Goal: Answer question/provide support: Answer question/provide support

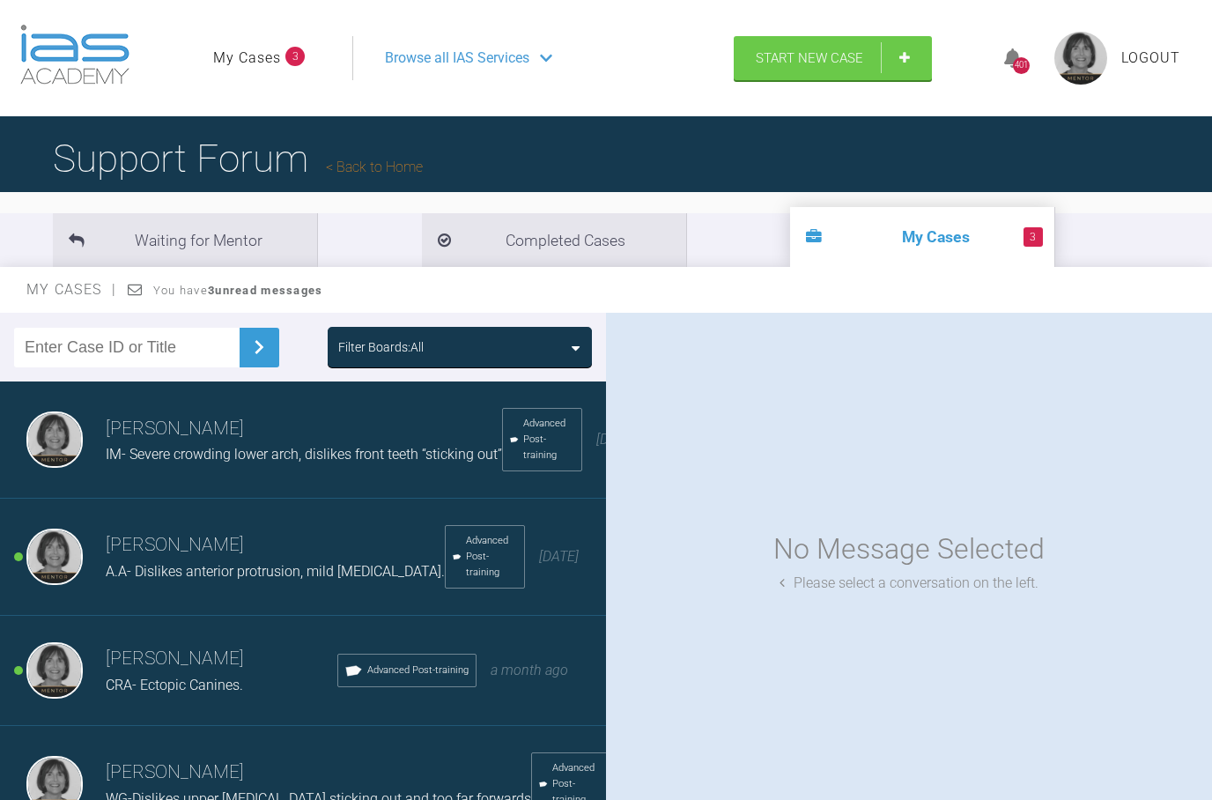
click at [224, 558] on h3 "[PERSON_NAME]" at bounding box center [275, 545] width 339 height 30
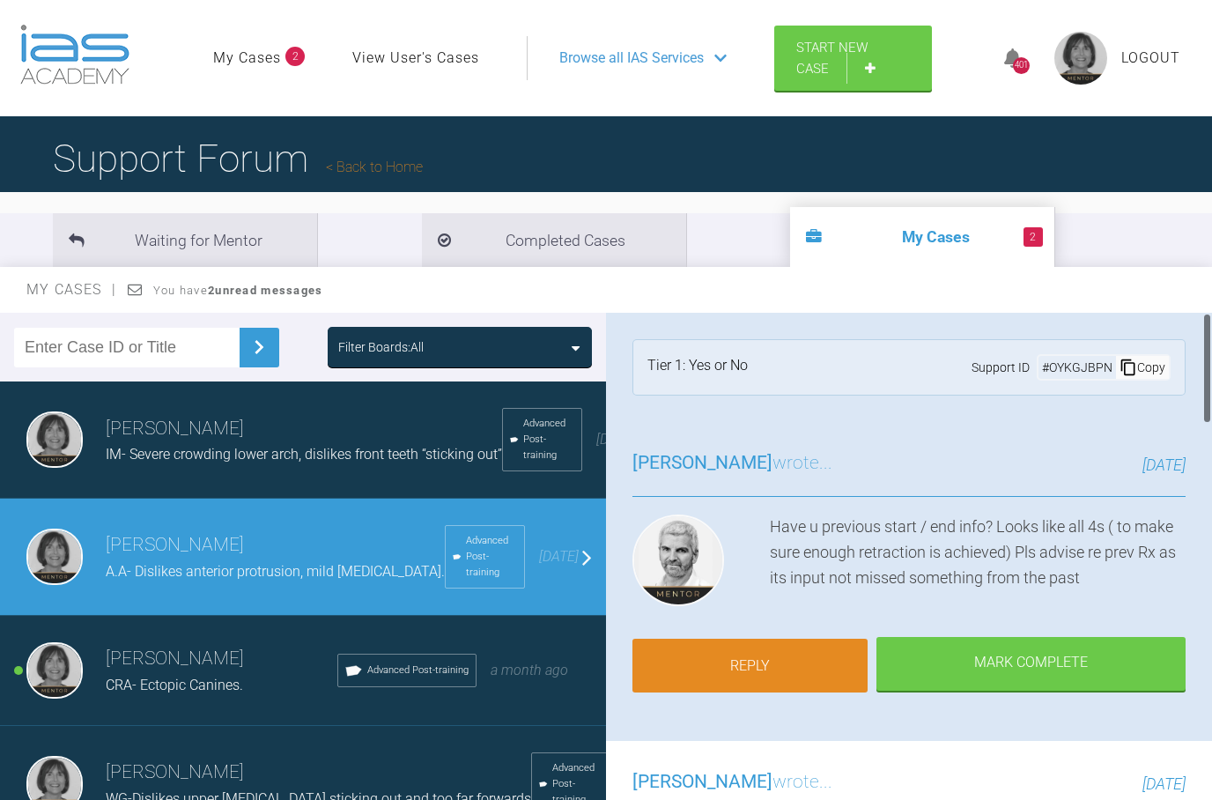
click at [730, 654] on link "Reply" at bounding box center [749, 666] width 235 height 55
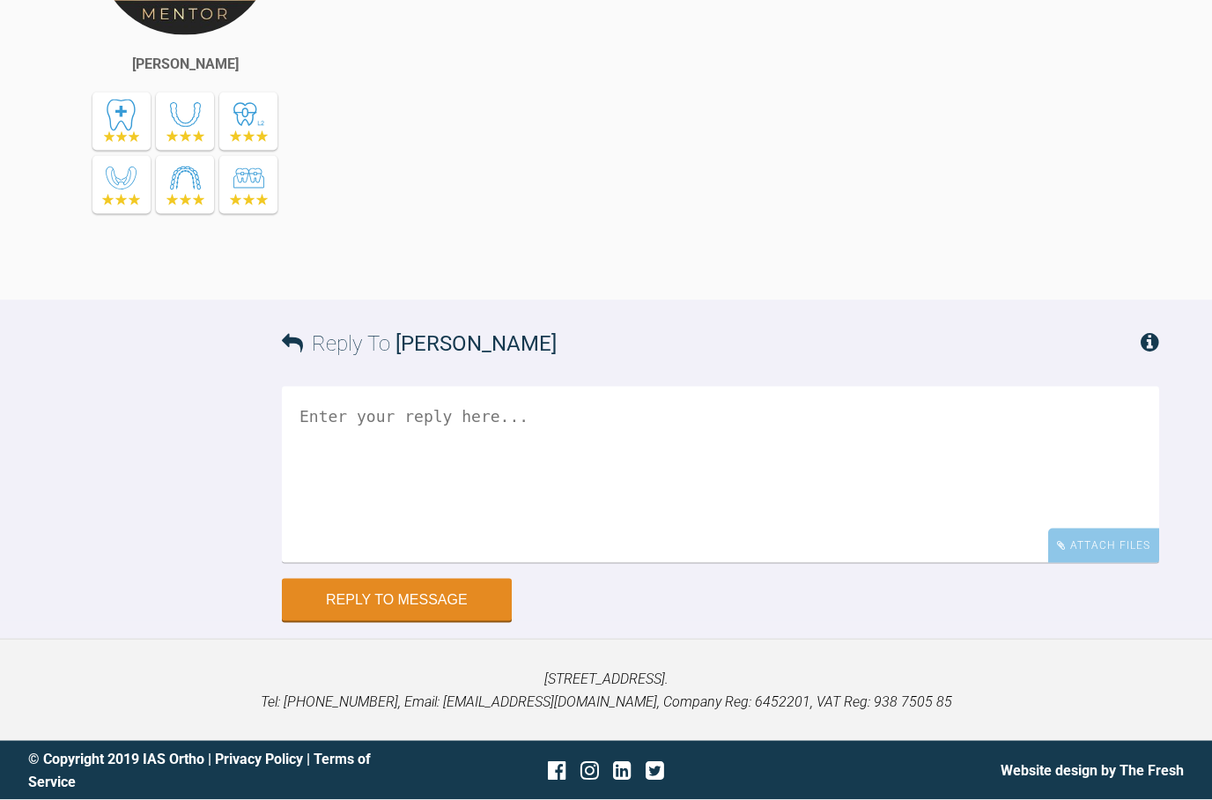
scroll to position [2386, 0]
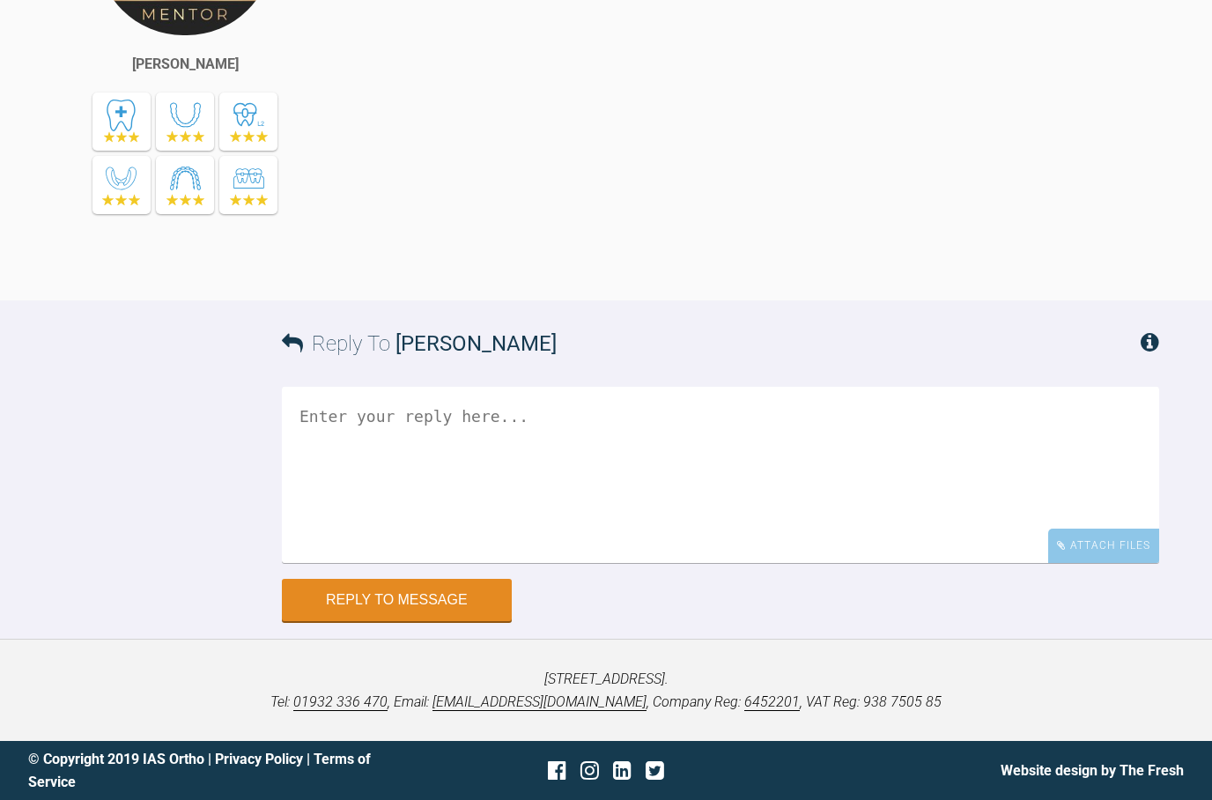
click at [302, 410] on textarea at bounding box center [720, 475] width 877 height 176
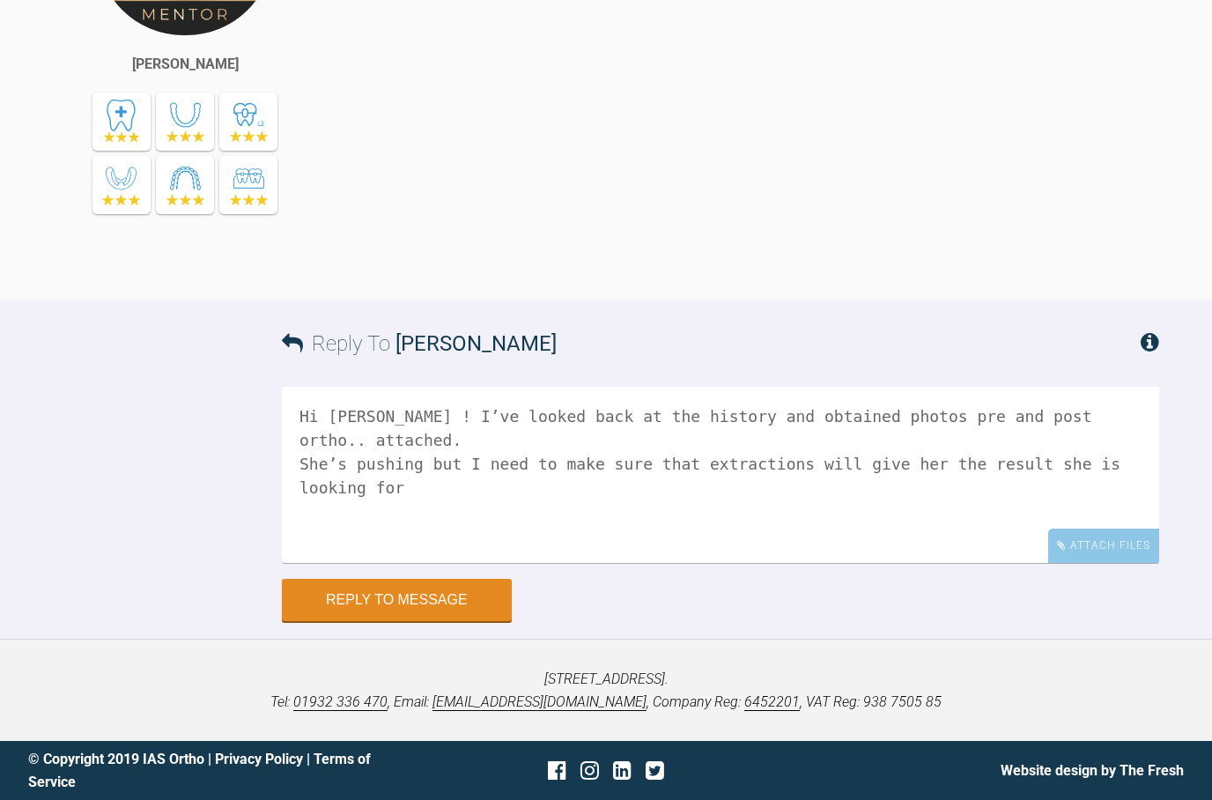
click at [393, 441] on textarea "Hi [PERSON_NAME] ! I’ve looked back at the history and obtained photos pre and …" at bounding box center [720, 475] width 877 height 176
click at [975, 440] on textarea "Hi [PERSON_NAME] ! I’ve looked back at the history and obtained photos pre and …" at bounding box center [720, 475] width 877 height 176
type textarea "Hi [PERSON_NAME] ! I’ve looked back at the history and obtained photos pre and …"
click at [1088, 547] on div "Attach Files" at bounding box center [1103, 545] width 111 height 34
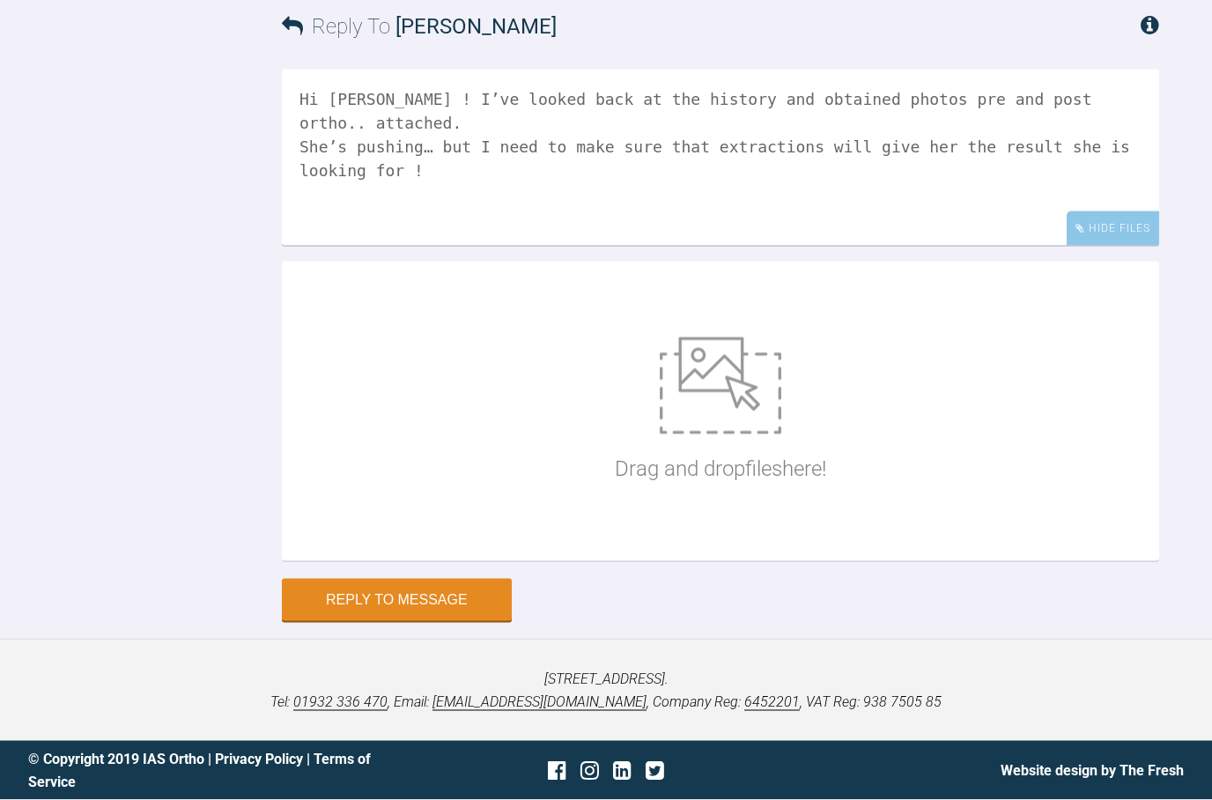
scroll to position [2633, 0]
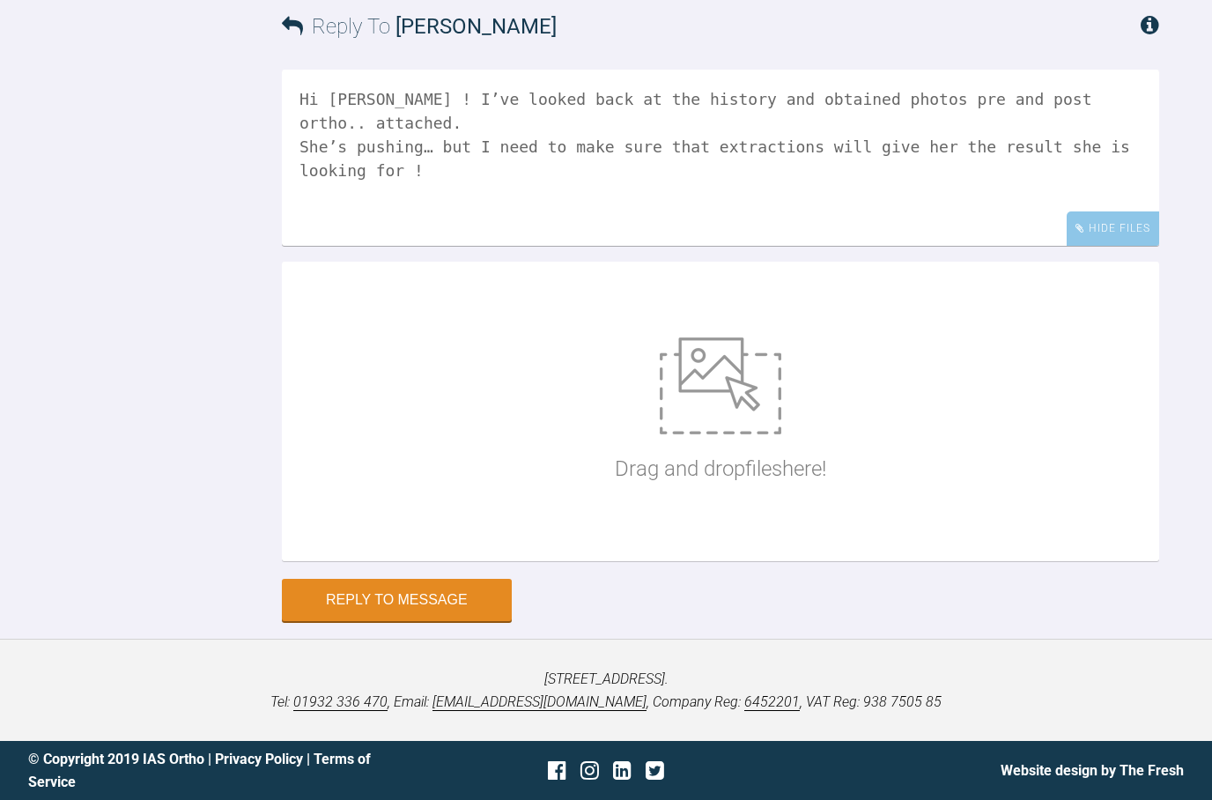
click at [720, 434] on img at bounding box center [721, 385] width 122 height 97
type input "C:\fakepath\IMG_1710.jpeg"
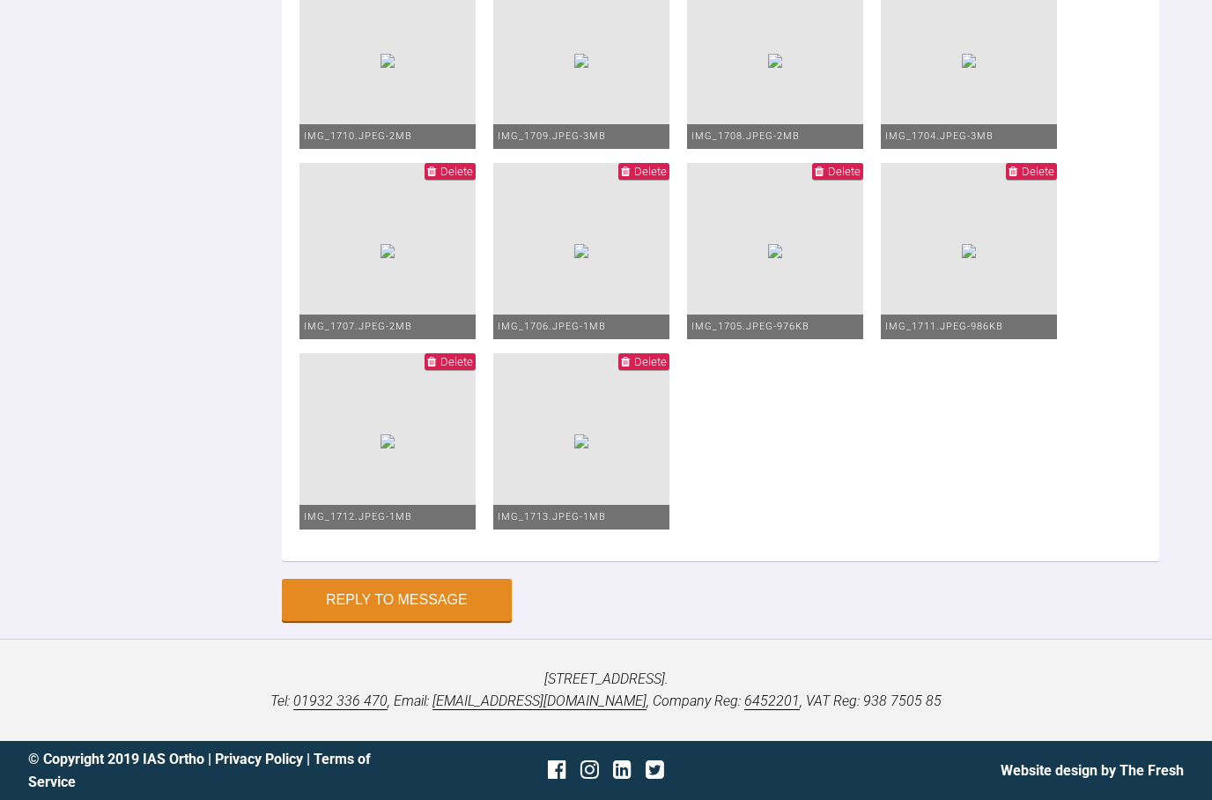
scroll to position [2916, 0]
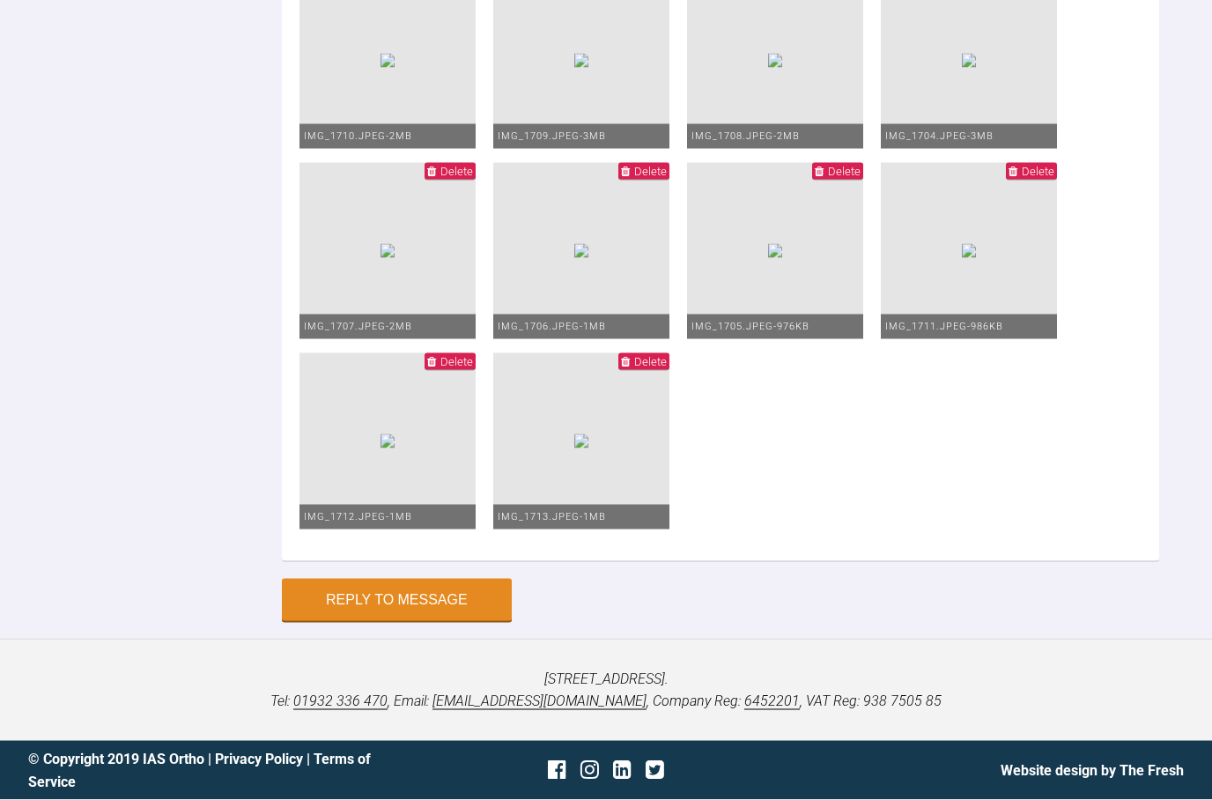
type input "C:\fakepath\IMG_1703.jpeg"
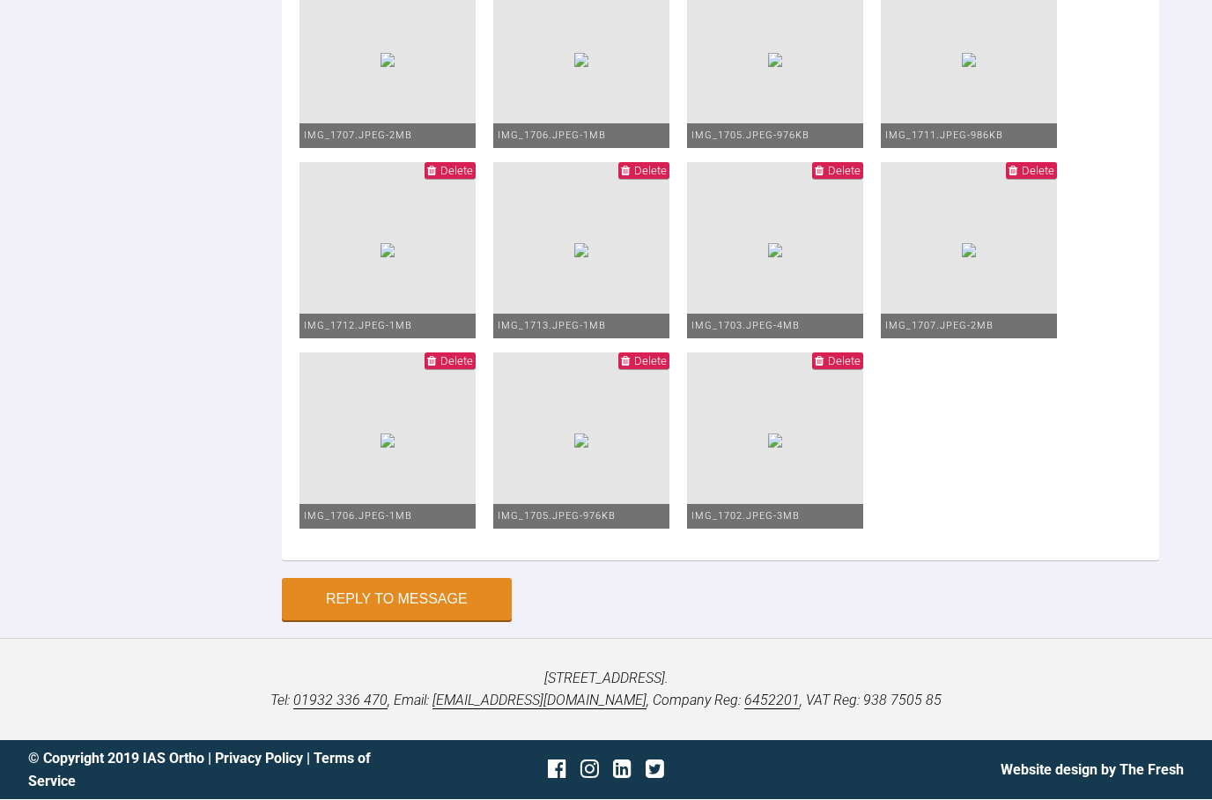
scroll to position [3328, 0]
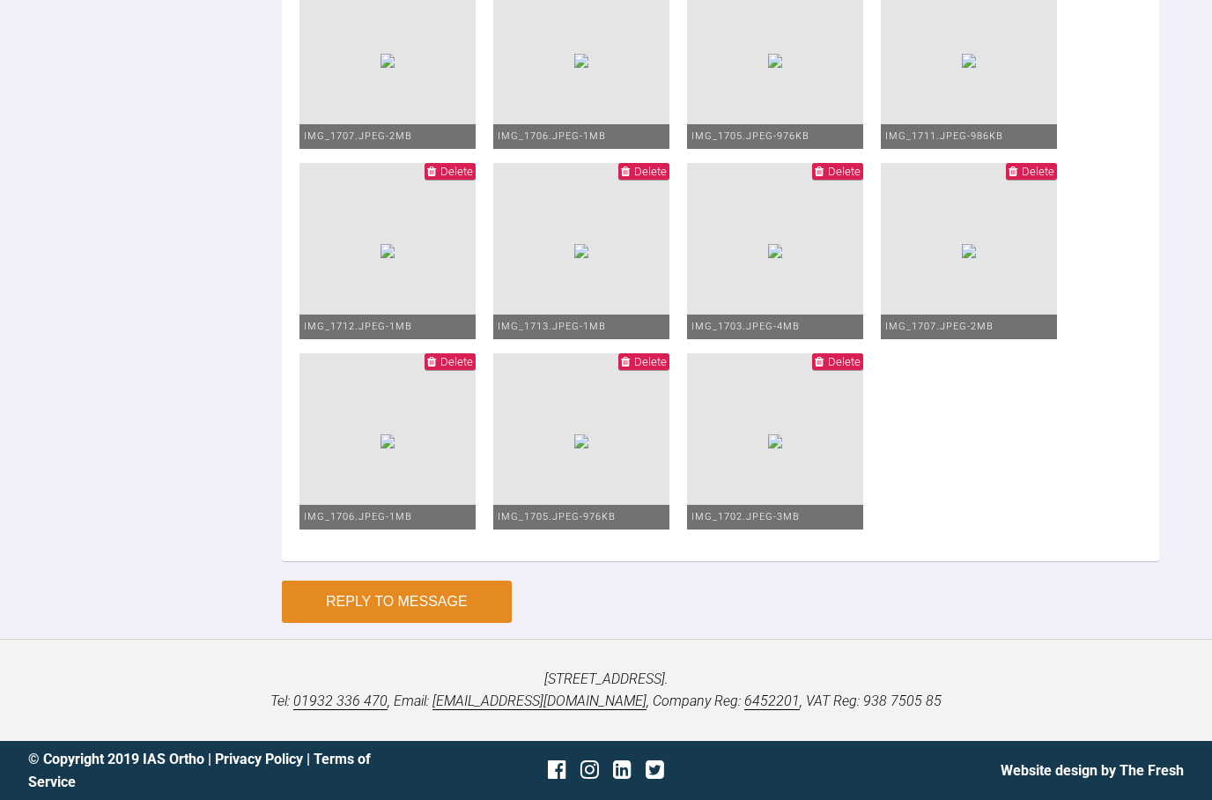
click at [463, 623] on button "Reply to Message" at bounding box center [397, 601] width 230 height 42
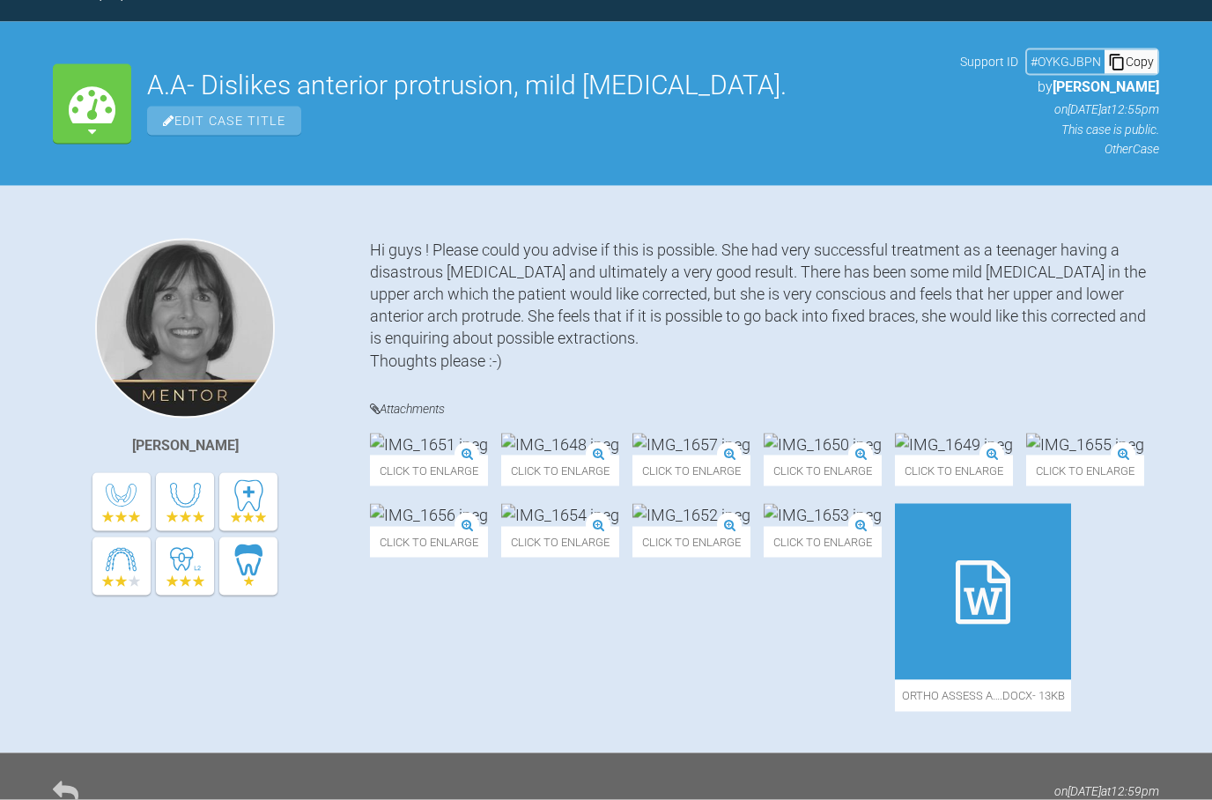
scroll to position [0, 0]
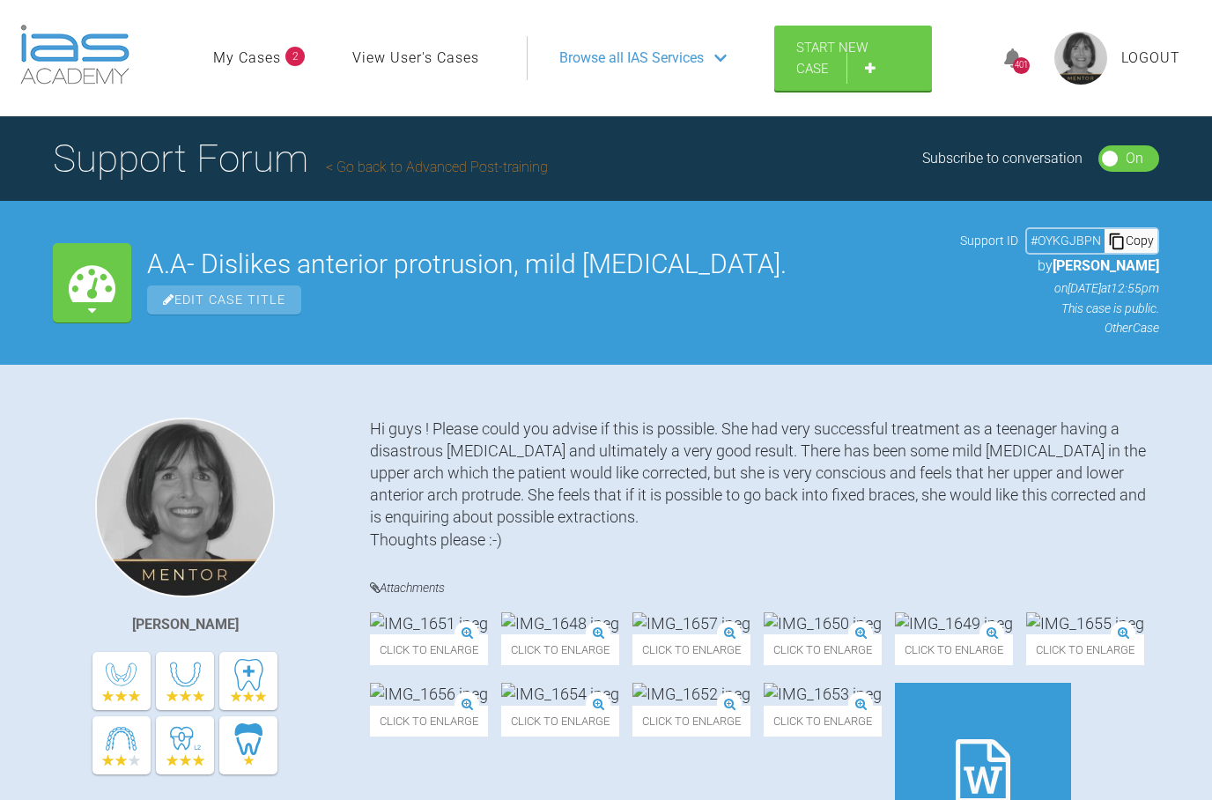
click at [247, 54] on link "My Cases" at bounding box center [247, 58] width 68 height 23
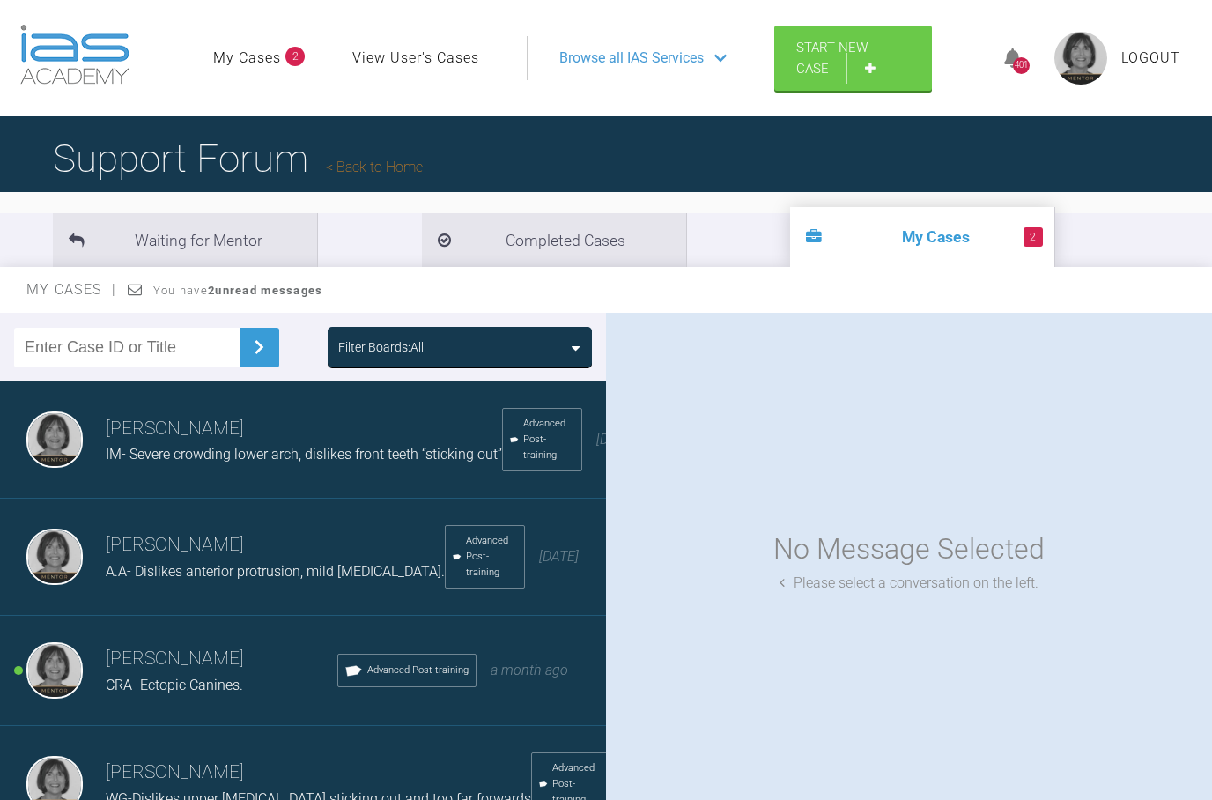
click at [146, 664] on h3 "[PERSON_NAME]" at bounding box center [222, 659] width 232 height 30
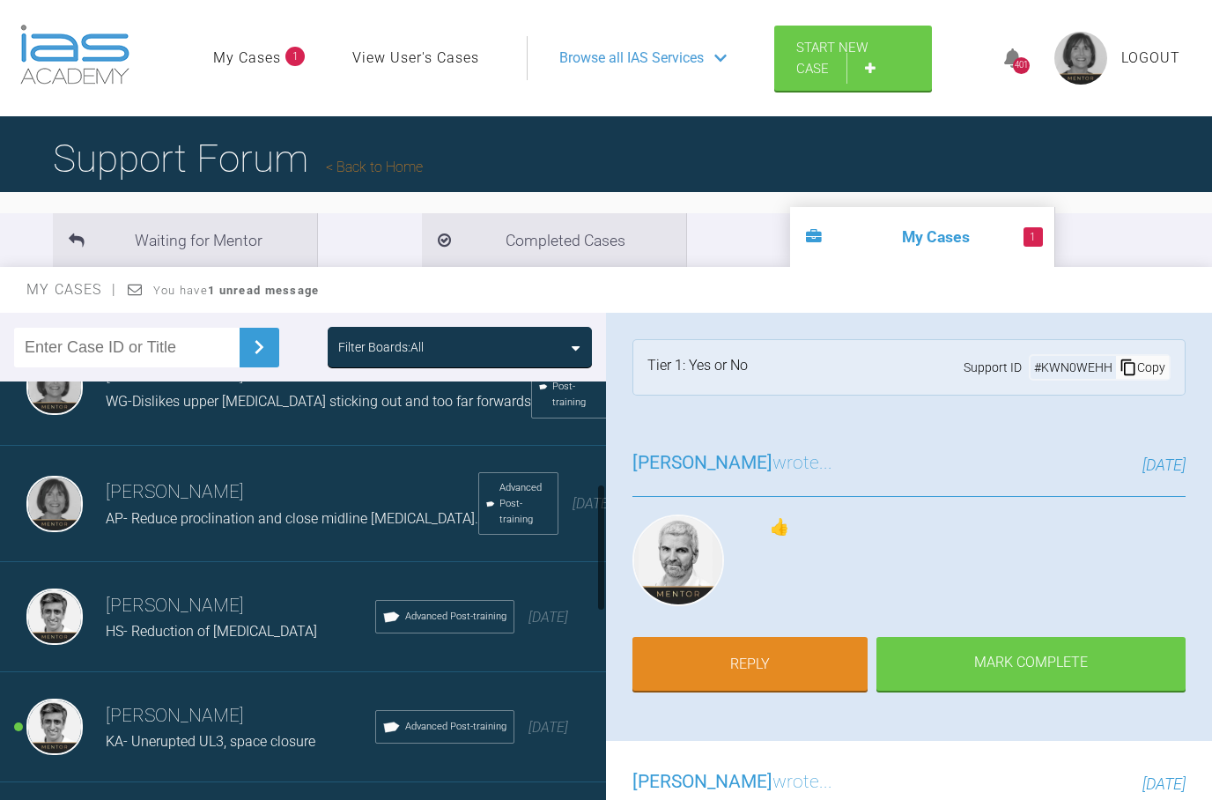
scroll to position [396, 0]
click at [149, 737] on span "KA- Unerupted UL3, space closure" at bounding box center [211, 742] width 210 height 17
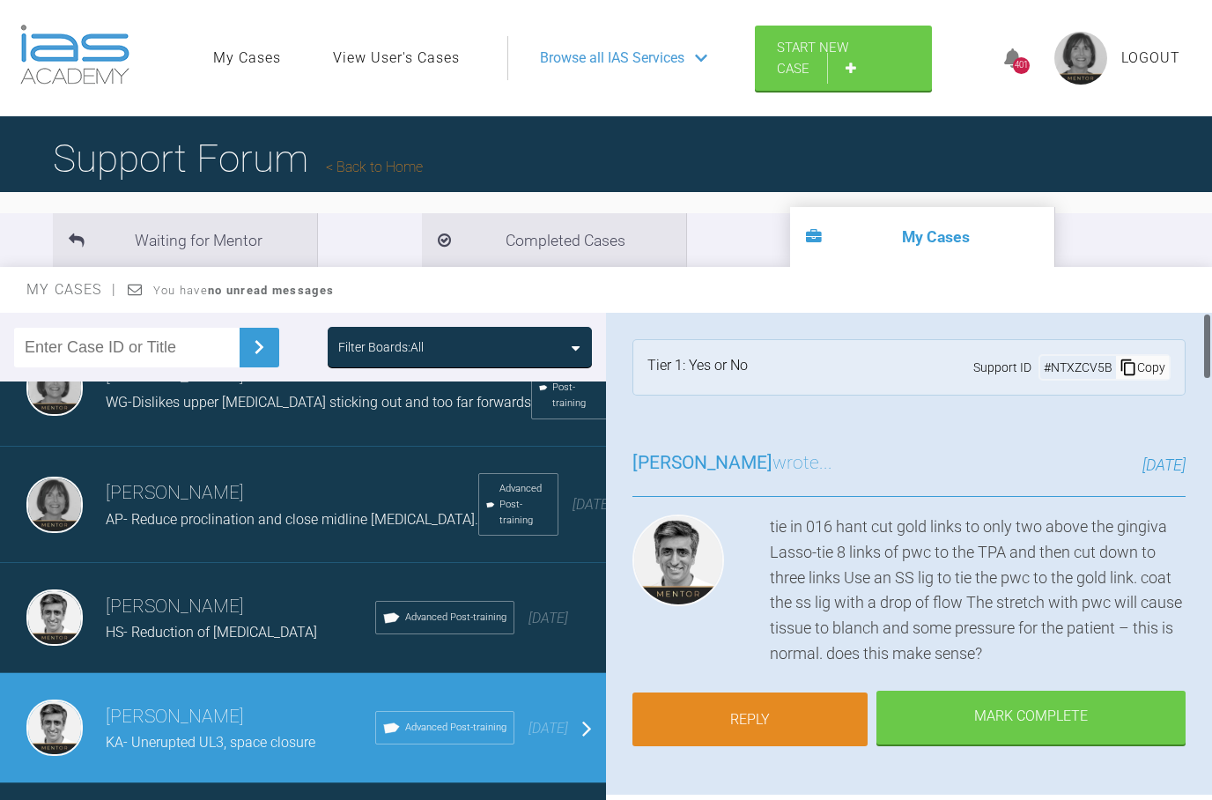
click at [810, 718] on link "Reply" at bounding box center [749, 719] width 235 height 55
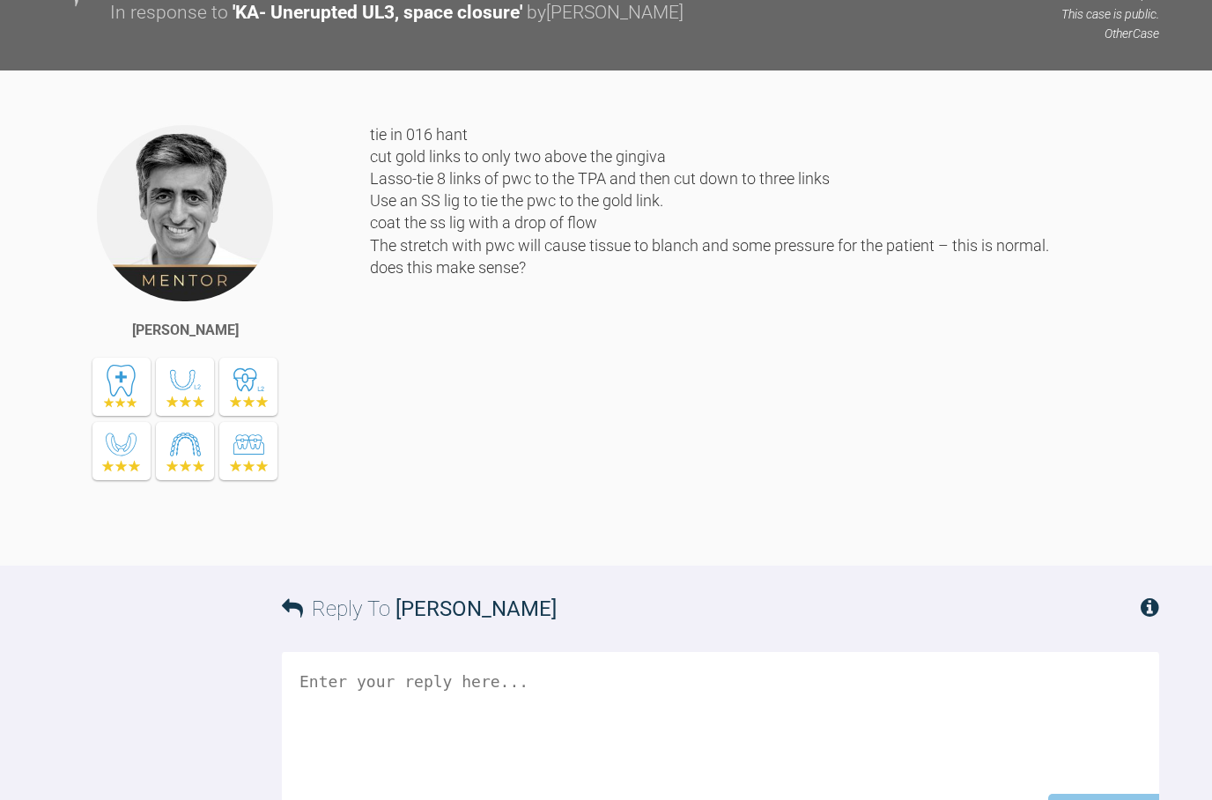
scroll to position [5491, 0]
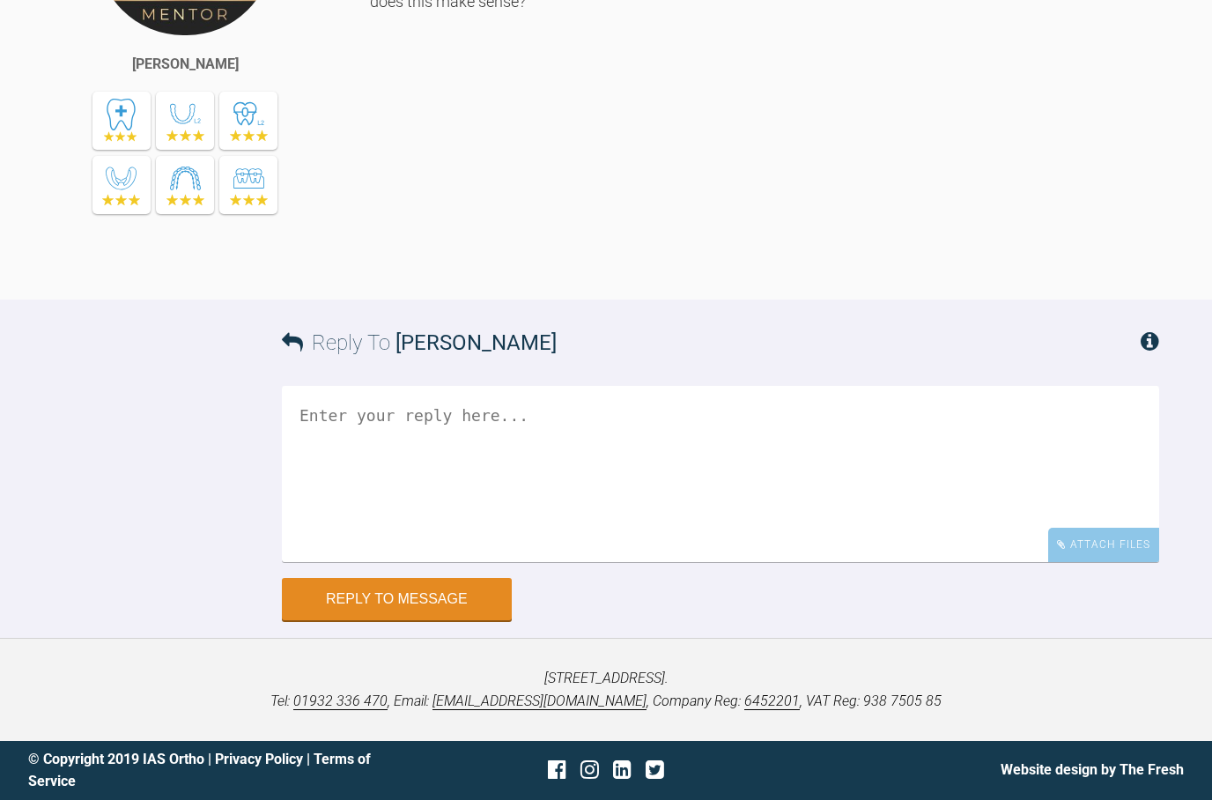
click at [297, 418] on textarea at bounding box center [720, 474] width 877 height 176
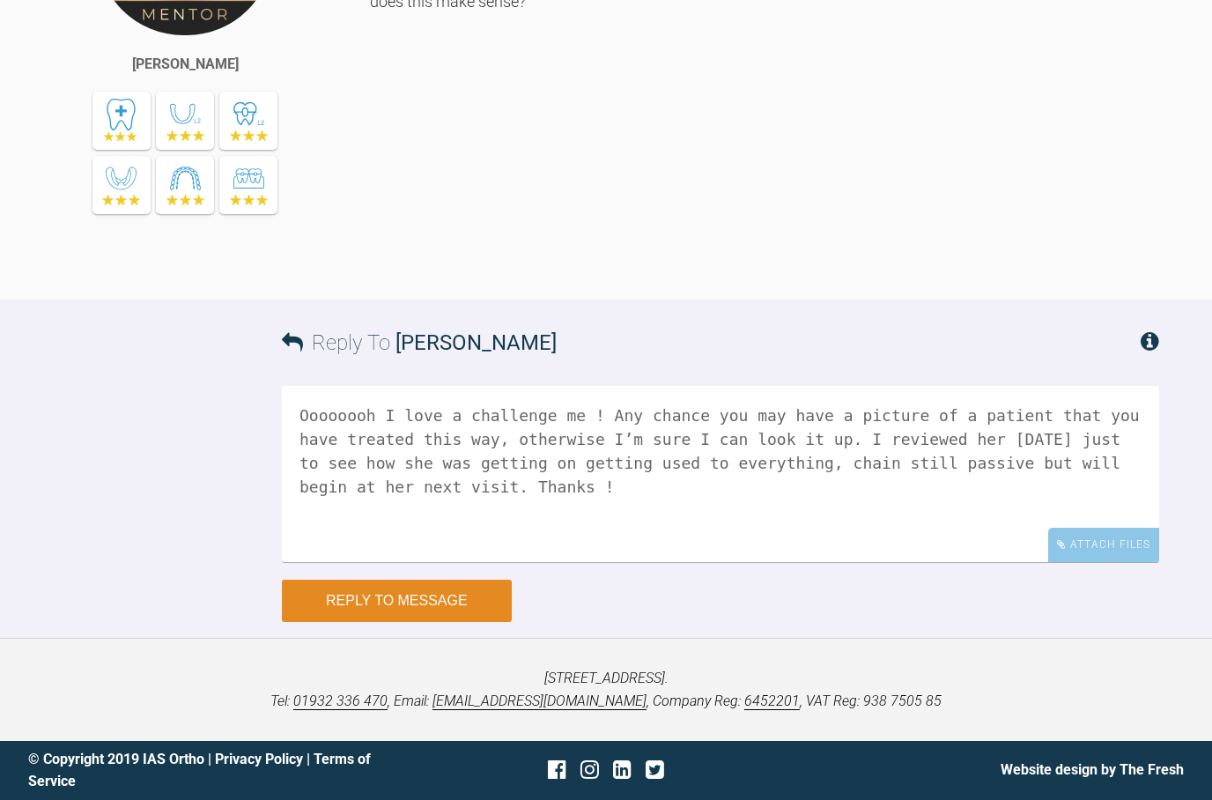
type textarea "Oooooooh I love a challenge me ! Any chance you may have a picture of a patient…"
click at [440, 593] on button "Reply to Message" at bounding box center [397, 601] width 230 height 42
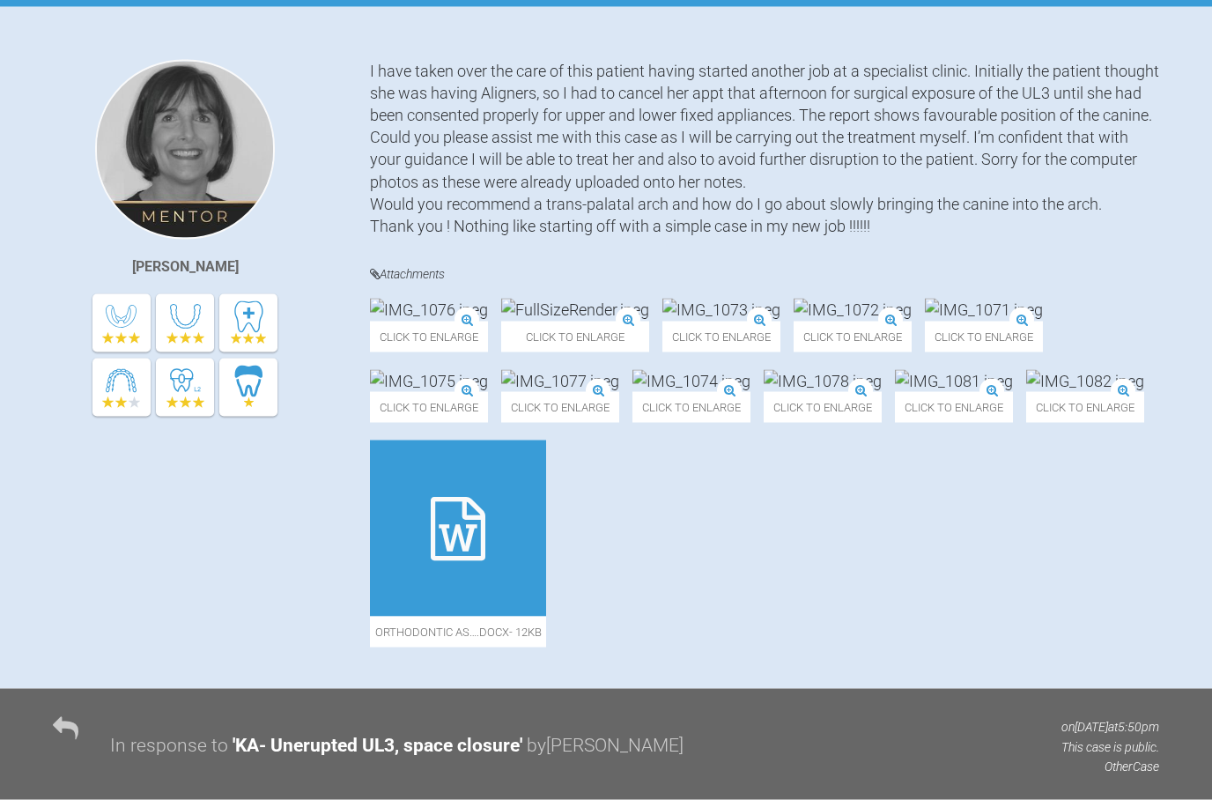
scroll to position [0, 0]
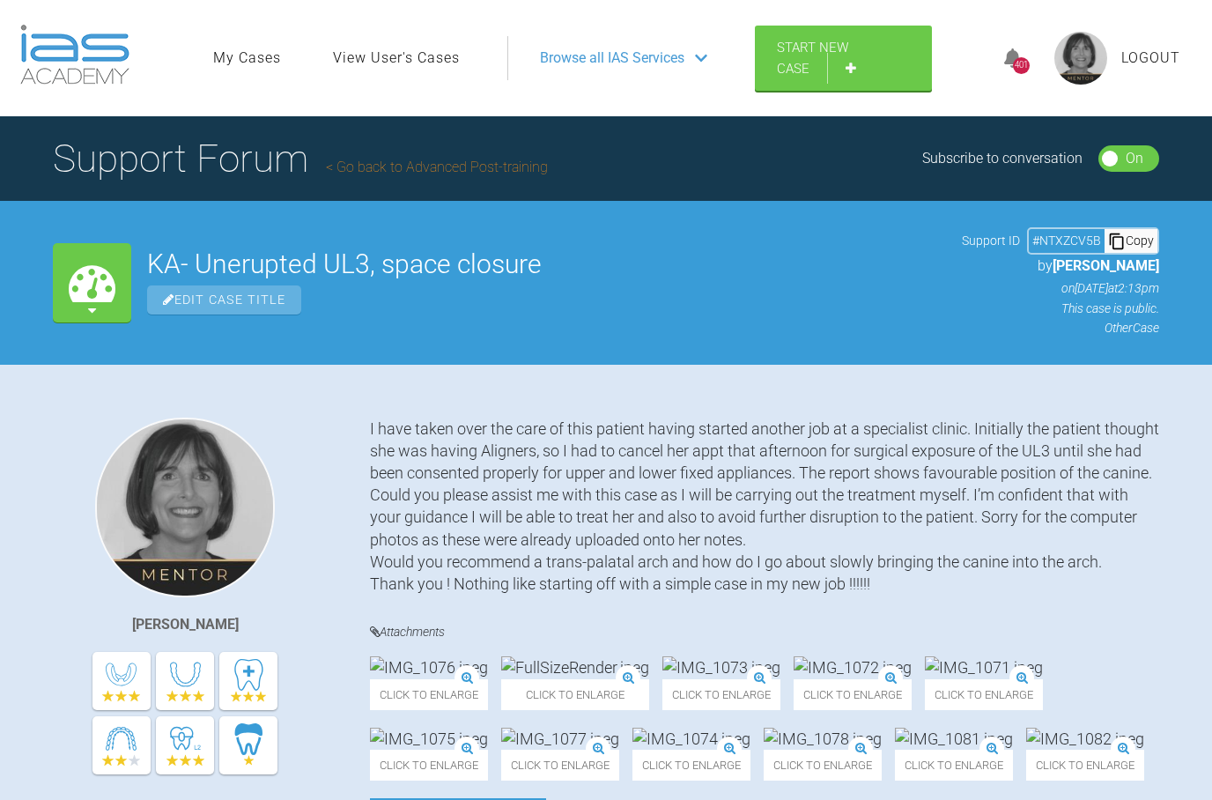
click at [248, 56] on link "My Cases" at bounding box center [247, 58] width 68 height 23
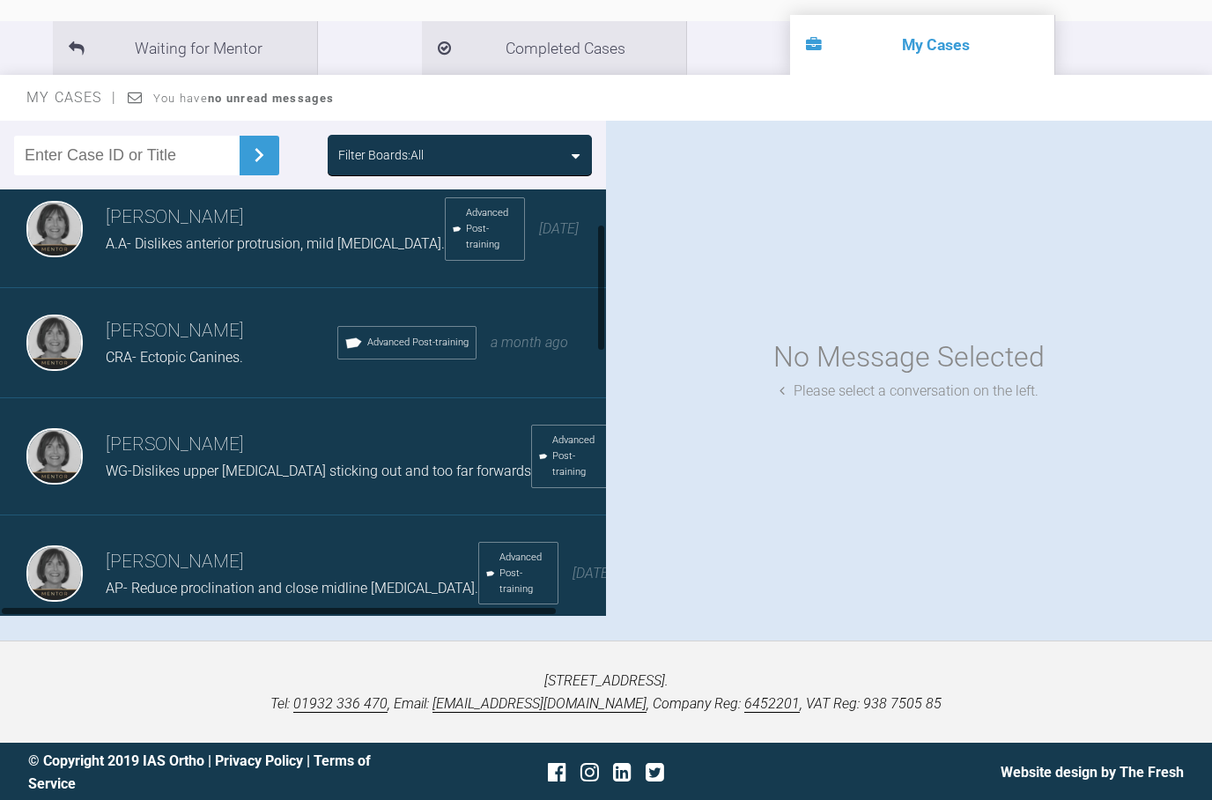
scroll to position [219, 0]
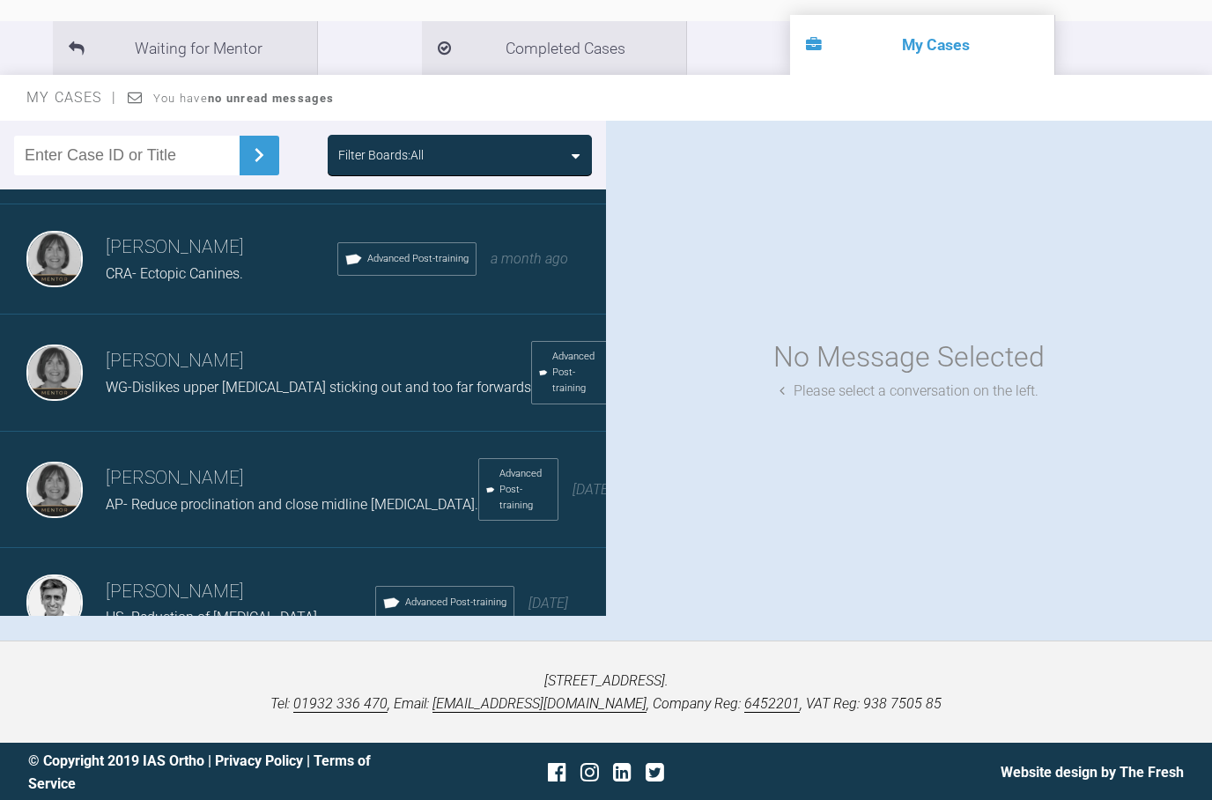
click at [193, 385] on span "WG-Dislikes upper [MEDICAL_DATA] sticking out and too far forwards" at bounding box center [318, 387] width 425 height 17
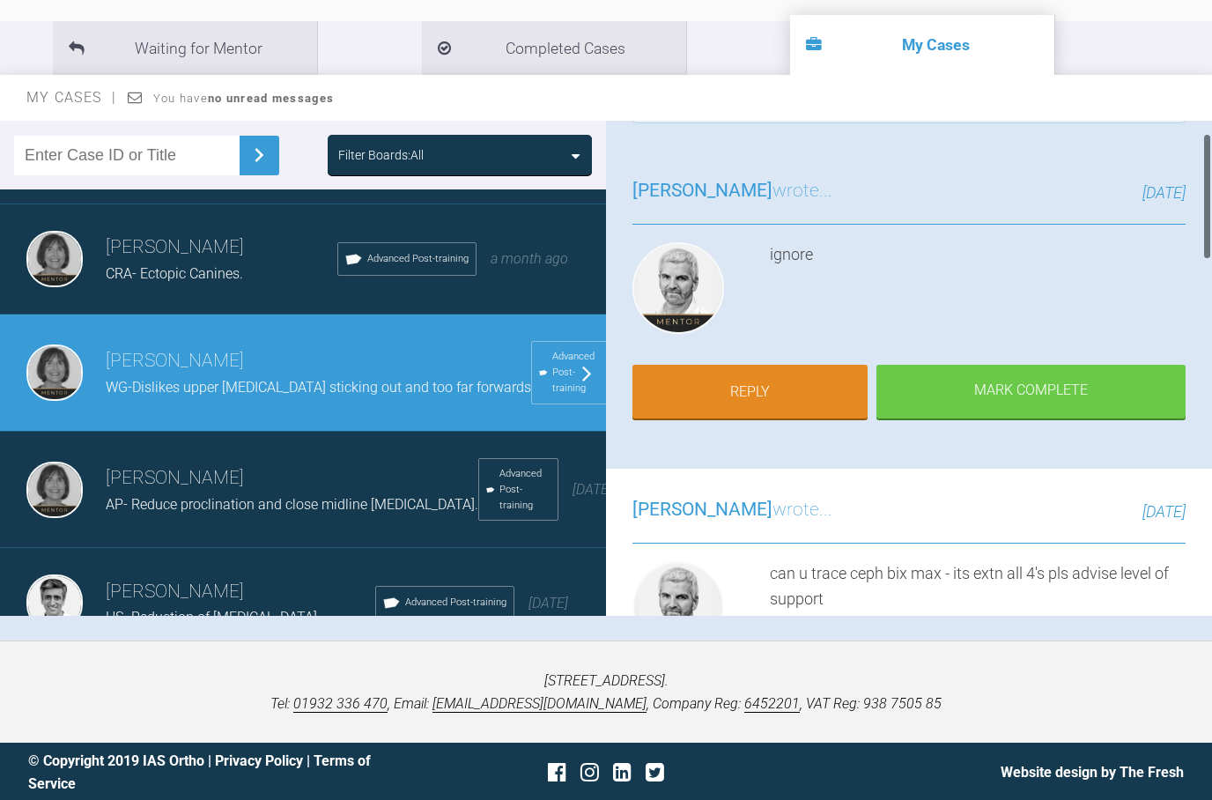
scroll to position [78, 0]
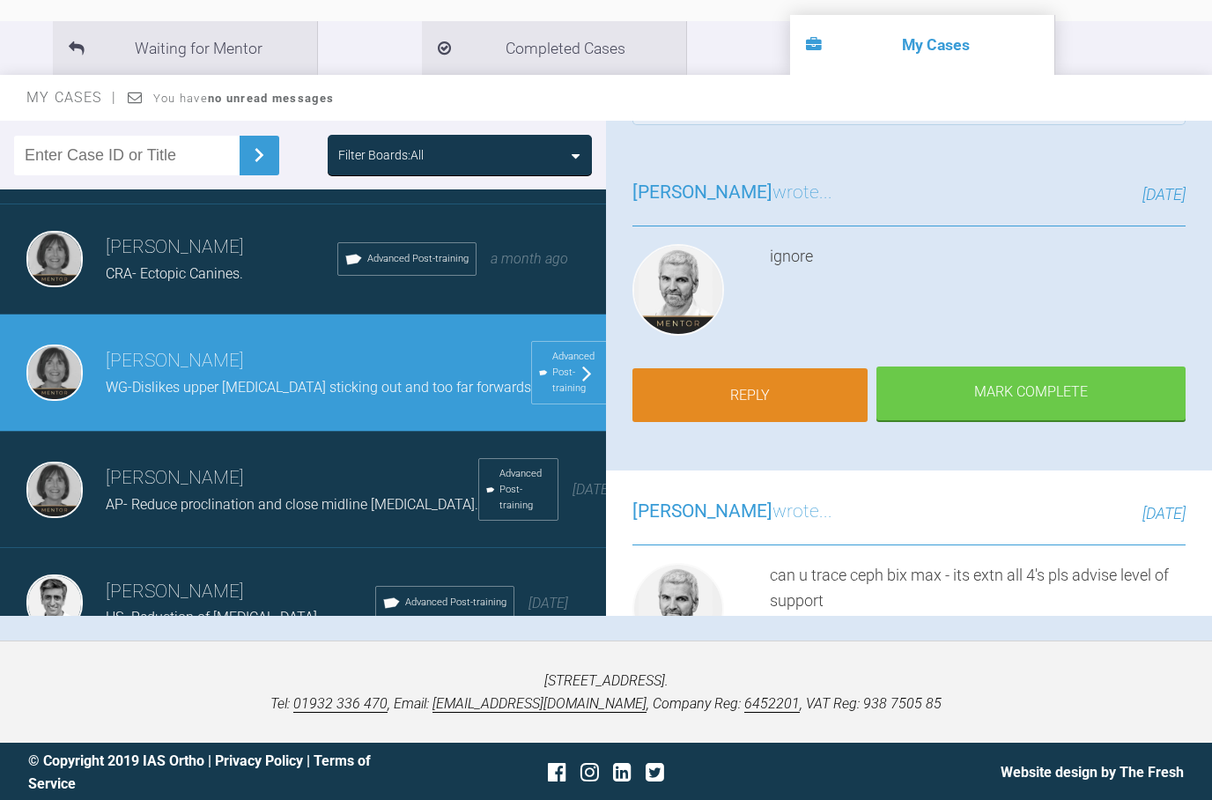
click at [750, 388] on link "Reply" at bounding box center [749, 395] width 235 height 55
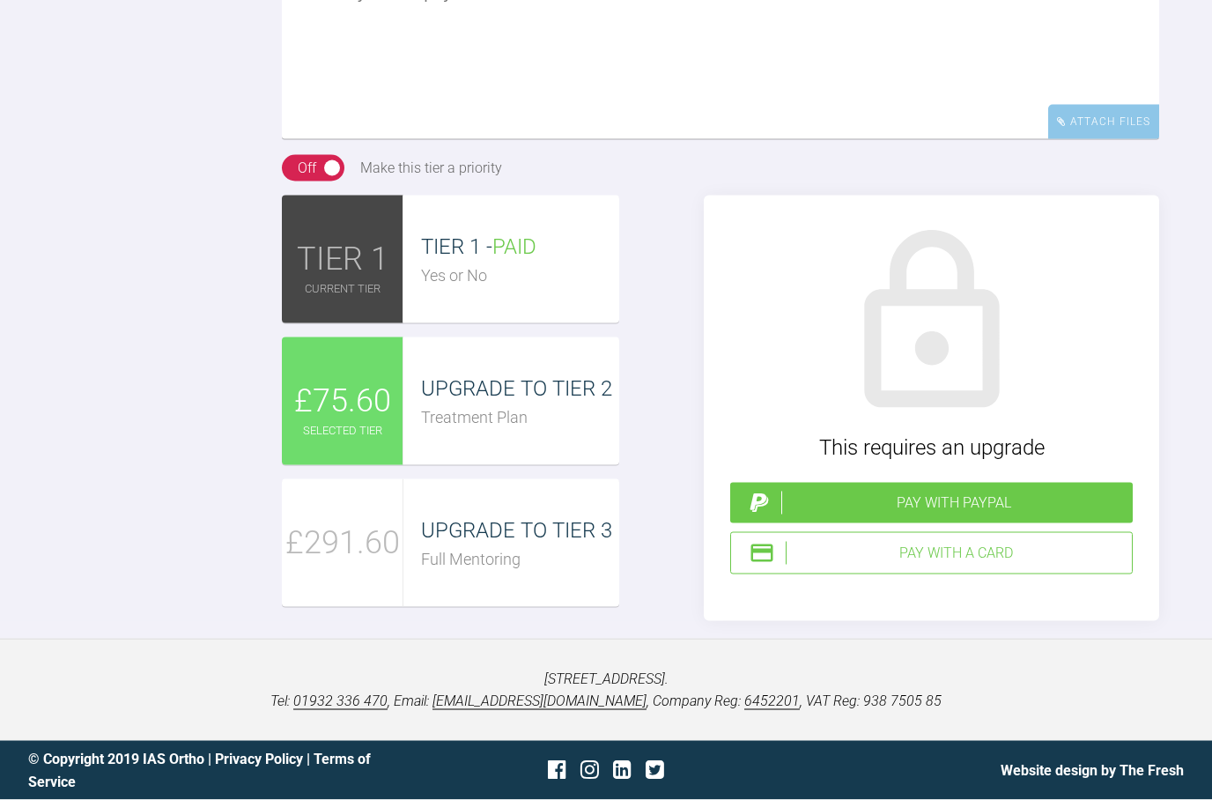
scroll to position [2676, 0]
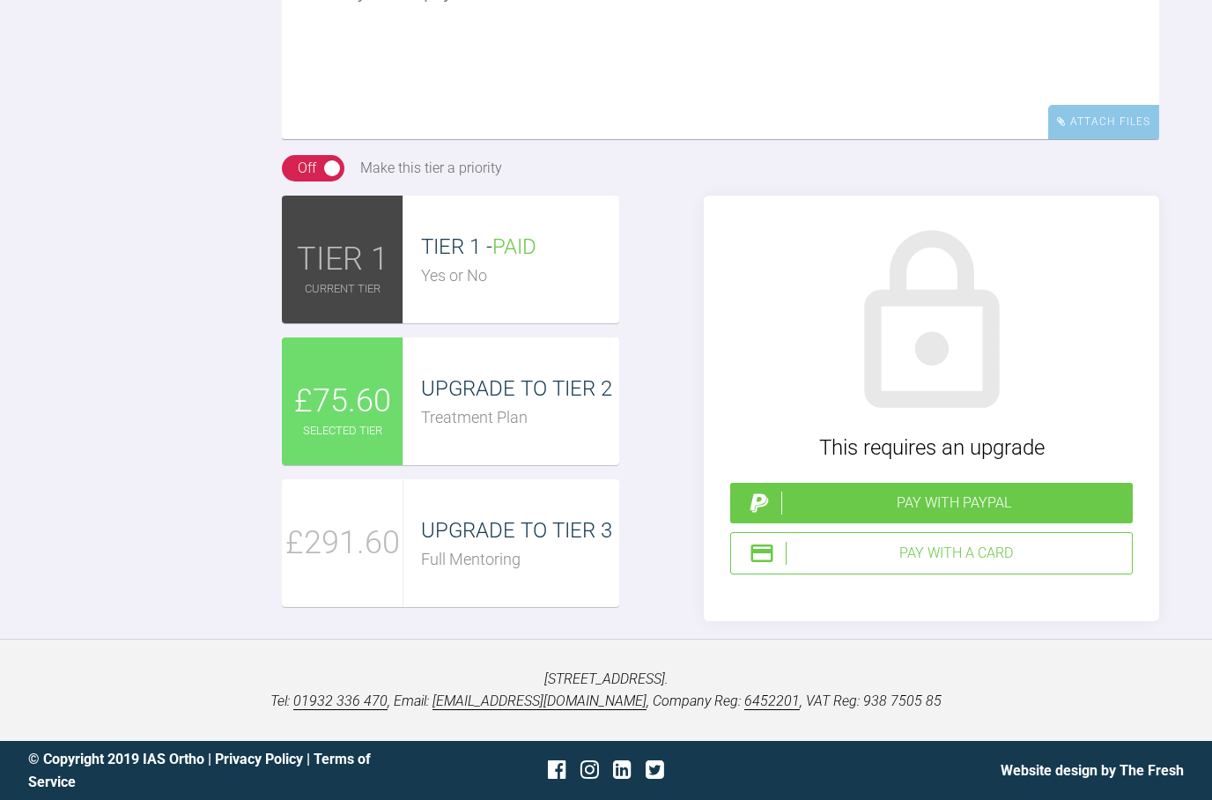
click at [307, 106] on textarea at bounding box center [720, 51] width 877 height 176
type textarea "Thanks [PERSON_NAME].. XLA all 4’s.. Level 2 please !"
click at [442, 401] on span "UPGRADE TO TIER 2" at bounding box center [516, 388] width 191 height 25
click at [367, 427] on span "£75.60" at bounding box center [342, 401] width 97 height 51
click at [1024, 514] on div "Pay with PayPal" at bounding box center [953, 502] width 344 height 23
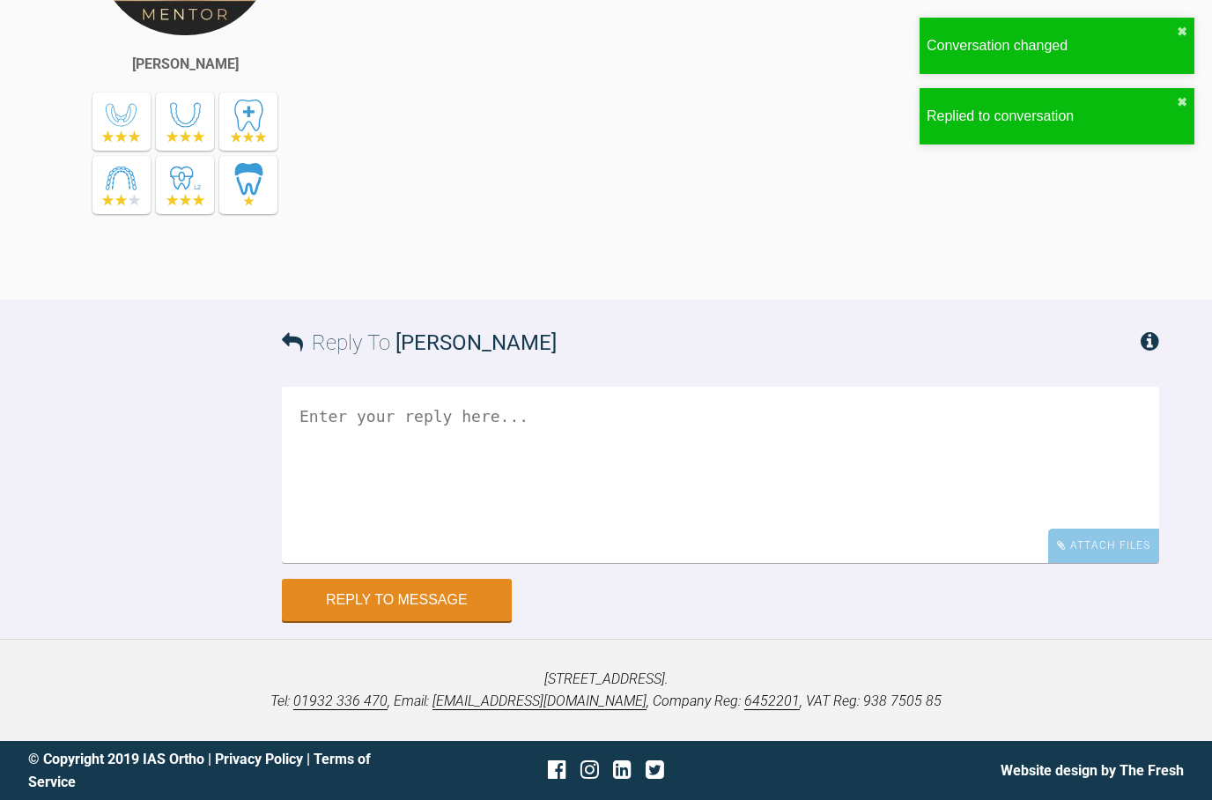
scroll to position [2949, 0]
